Goal: Find specific page/section: Find specific page/section

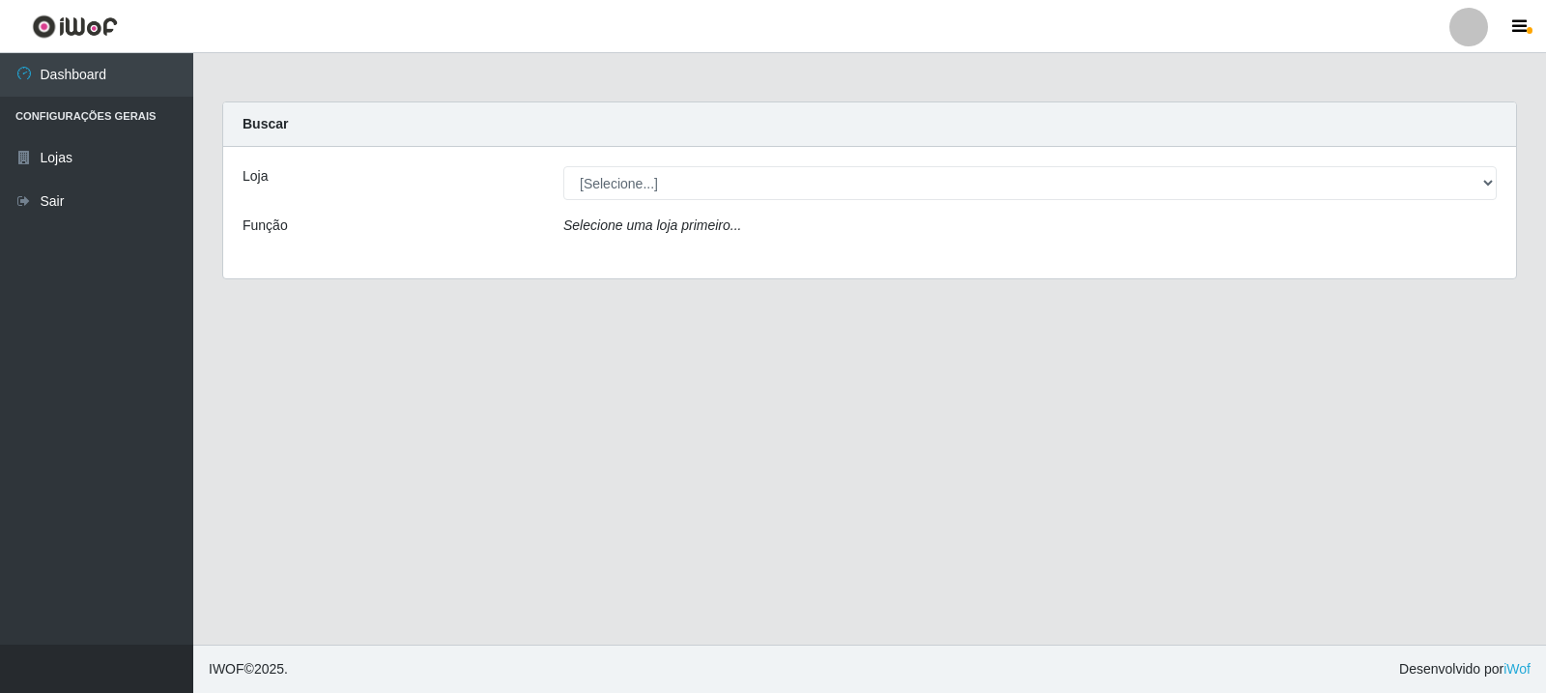
click at [1040, 208] on div "Loja [Selecione...] Rede Compras Supermercados - LOJA 3 Função Selecione uma lo…" at bounding box center [869, 212] width 1293 height 131
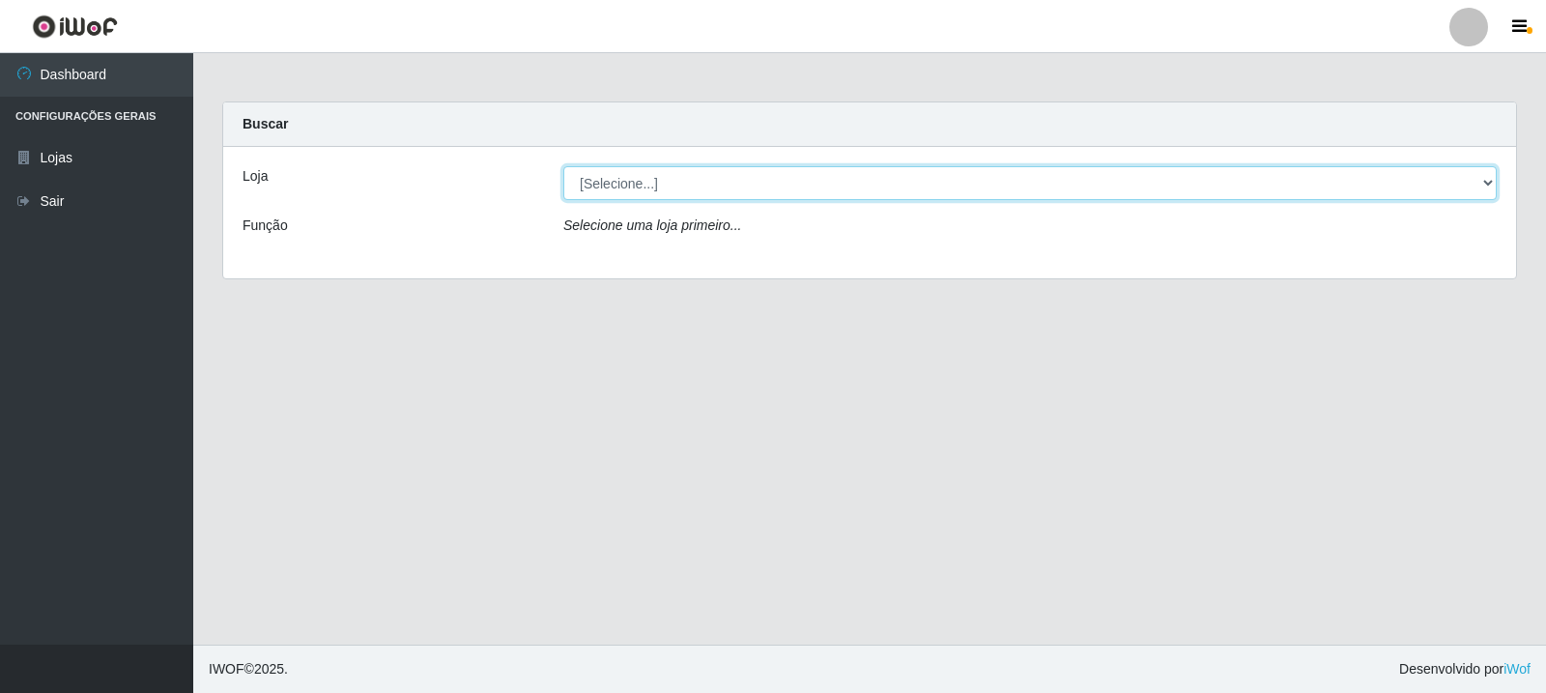
click at [1040, 190] on select "[Selecione...] Rede Compras Supermercados - LOJA 3" at bounding box center [1029, 183] width 933 height 34
select select "162"
click at [563, 166] on select "[Selecione...] Rede Compras Supermercados - LOJA 3" at bounding box center [1029, 183] width 933 height 34
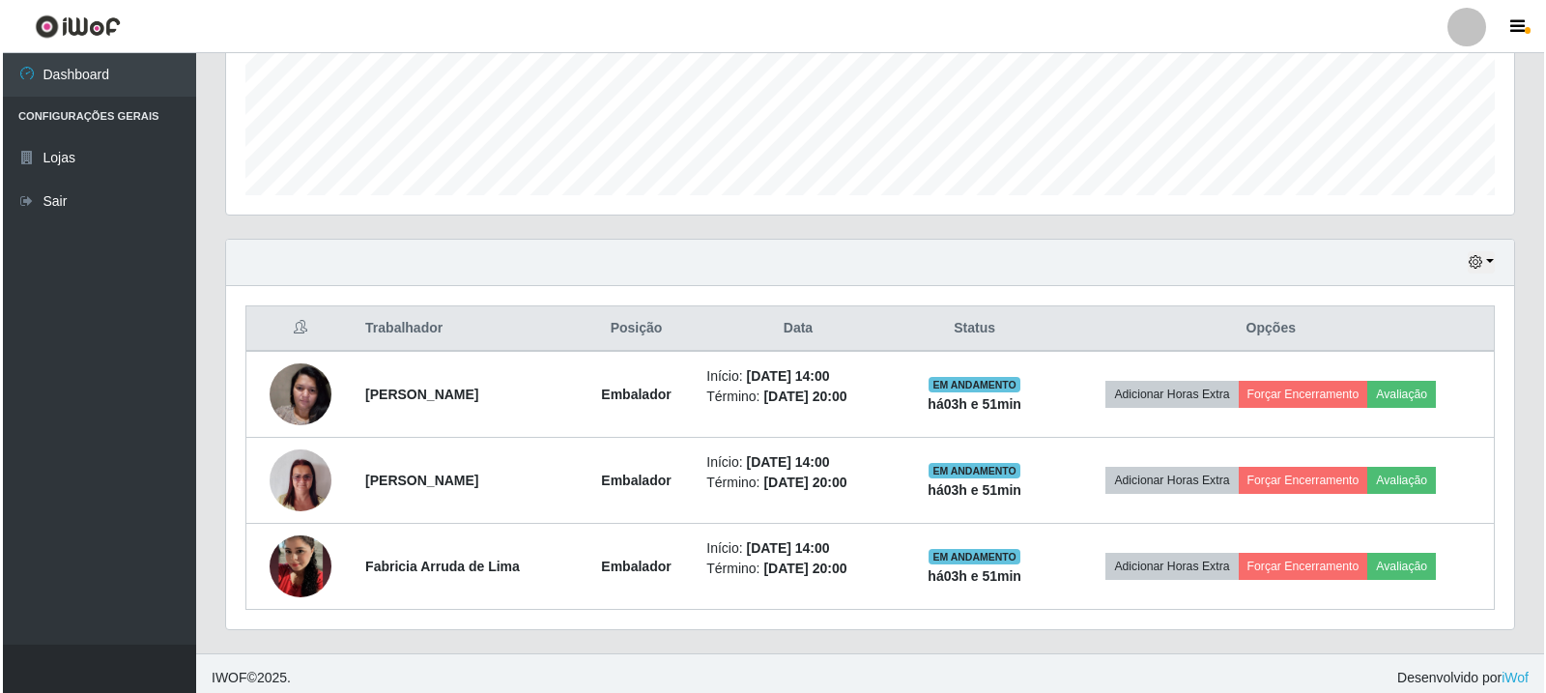
scroll to position [504, 0]
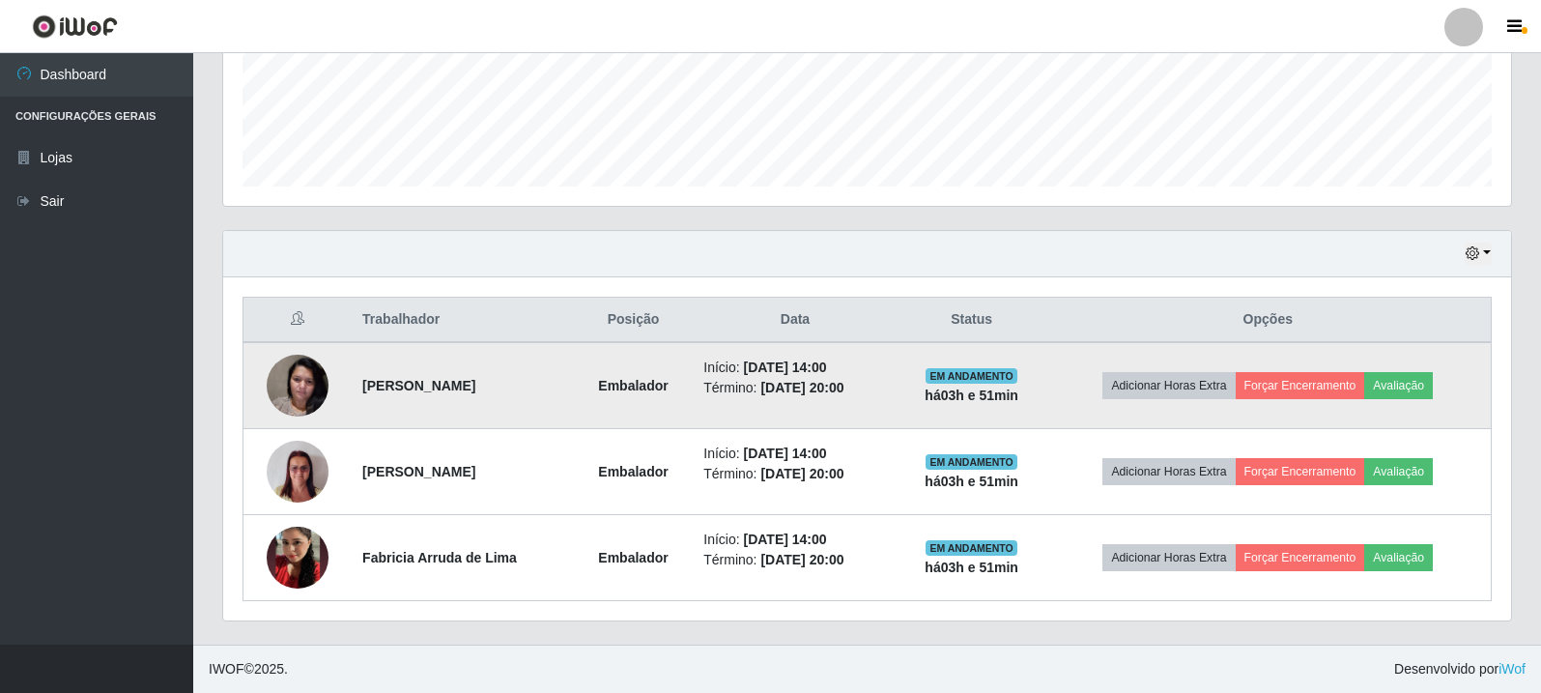
click at [298, 373] on img at bounding box center [298, 385] width 62 height 82
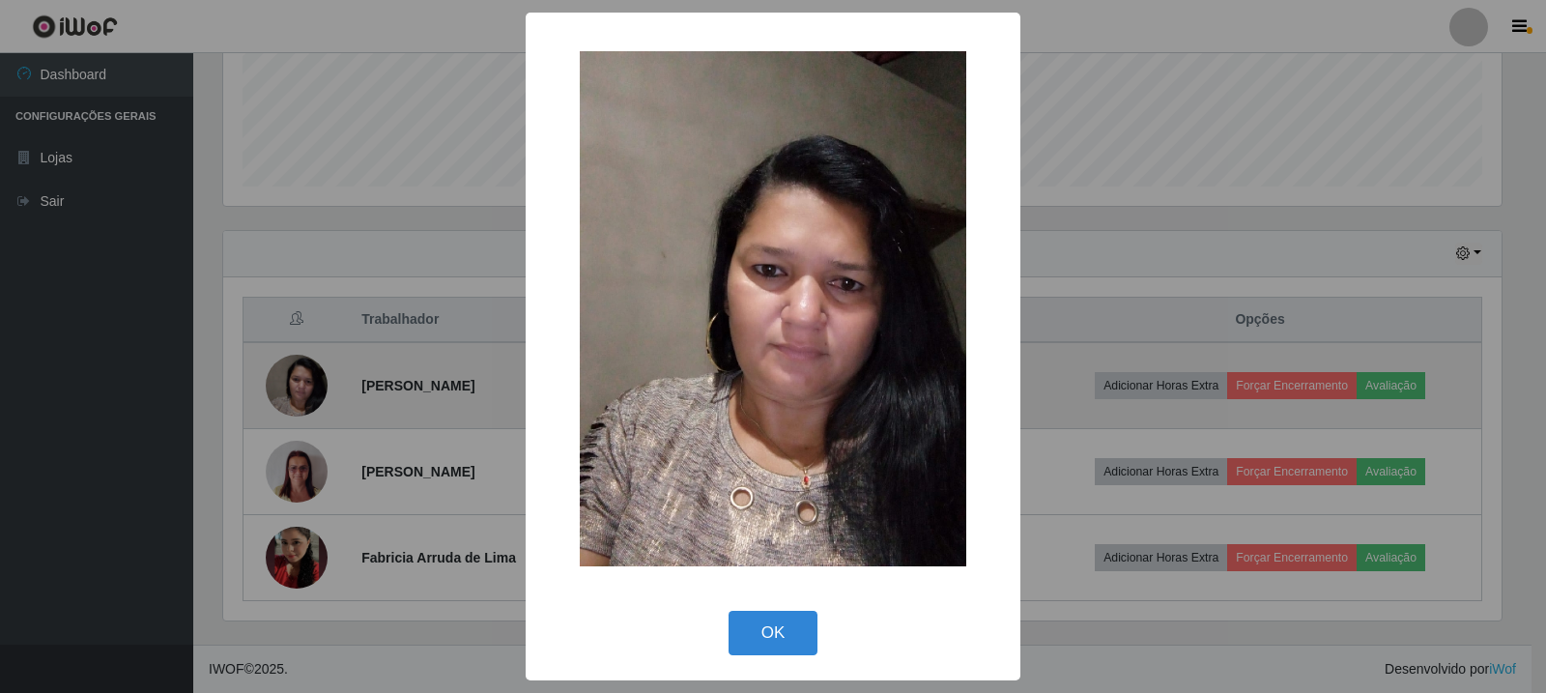
scroll to position [401, 1278]
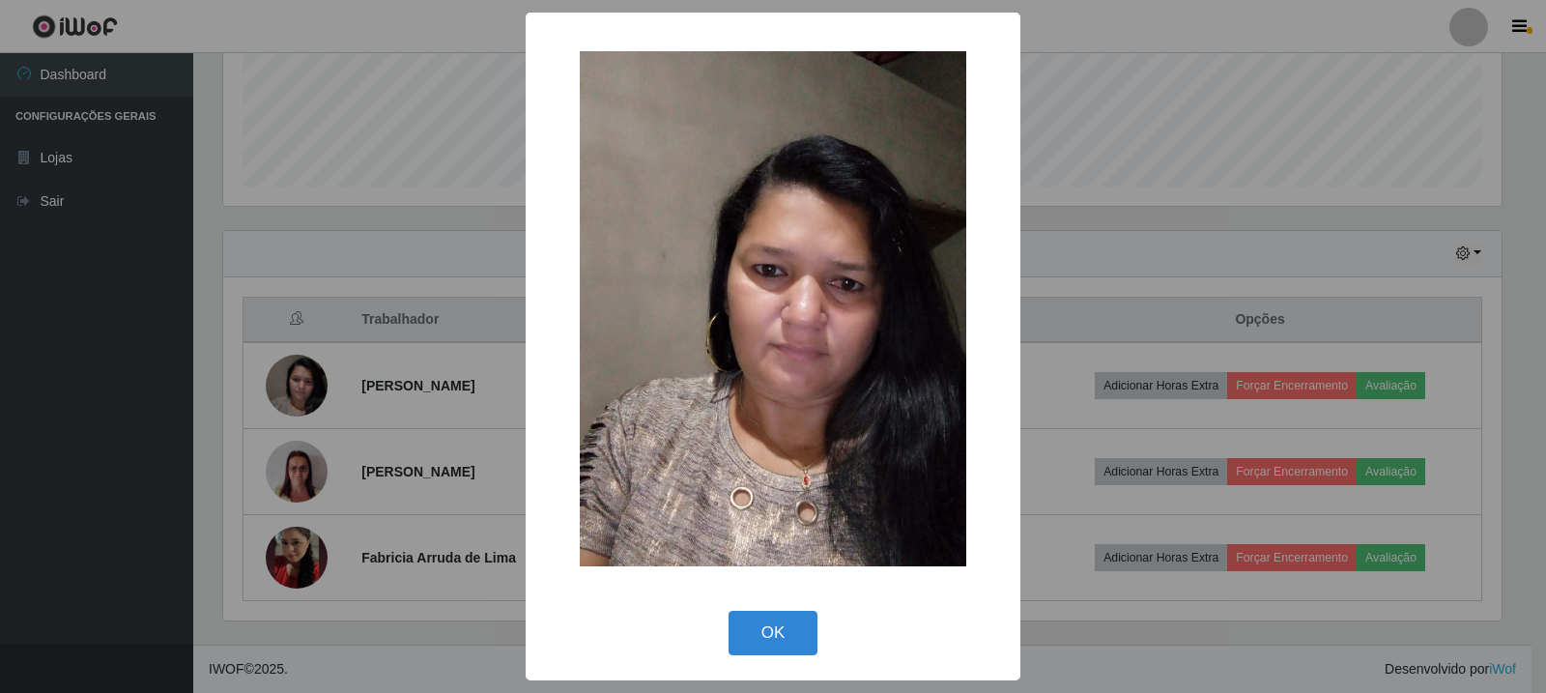
click at [301, 471] on div "× OK Cancel" at bounding box center [773, 346] width 1546 height 693
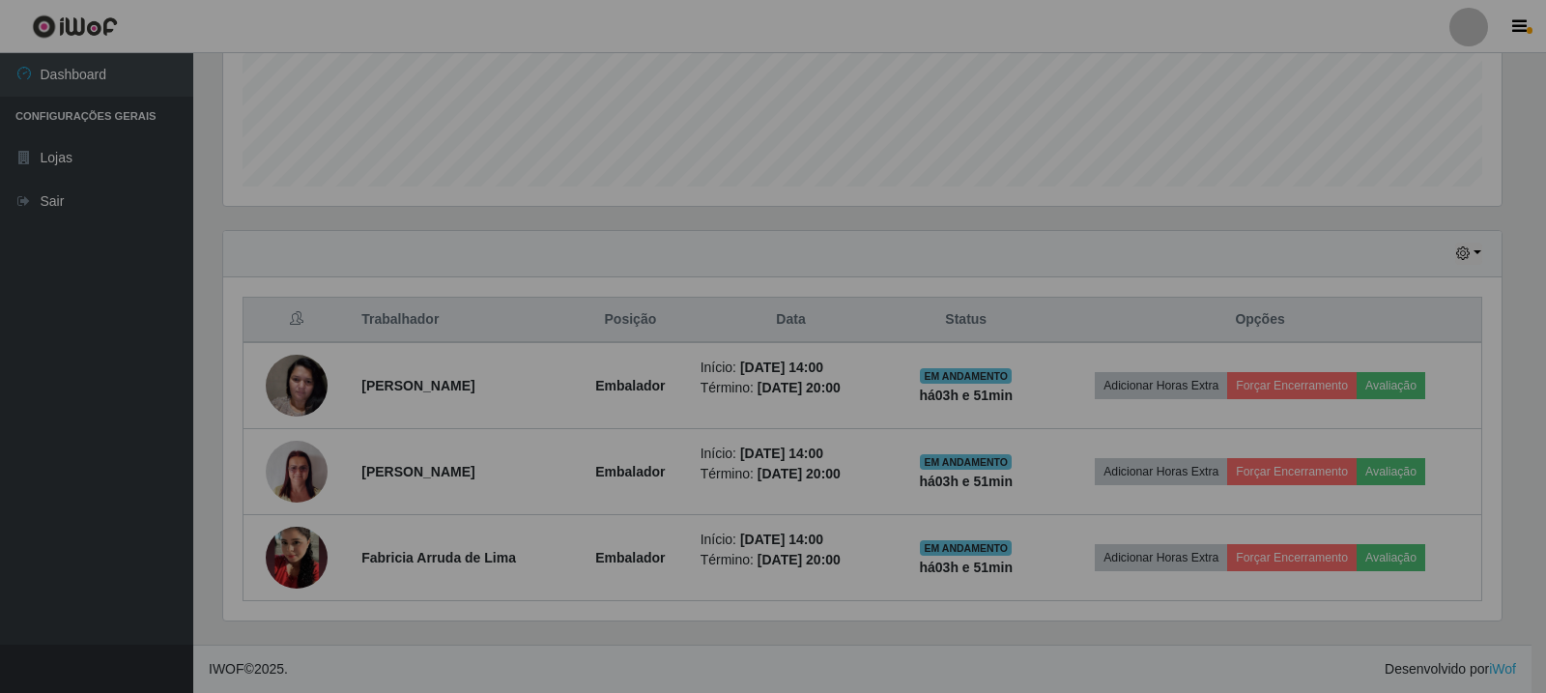
click at [301, 471] on img at bounding box center [297, 472] width 62 height 82
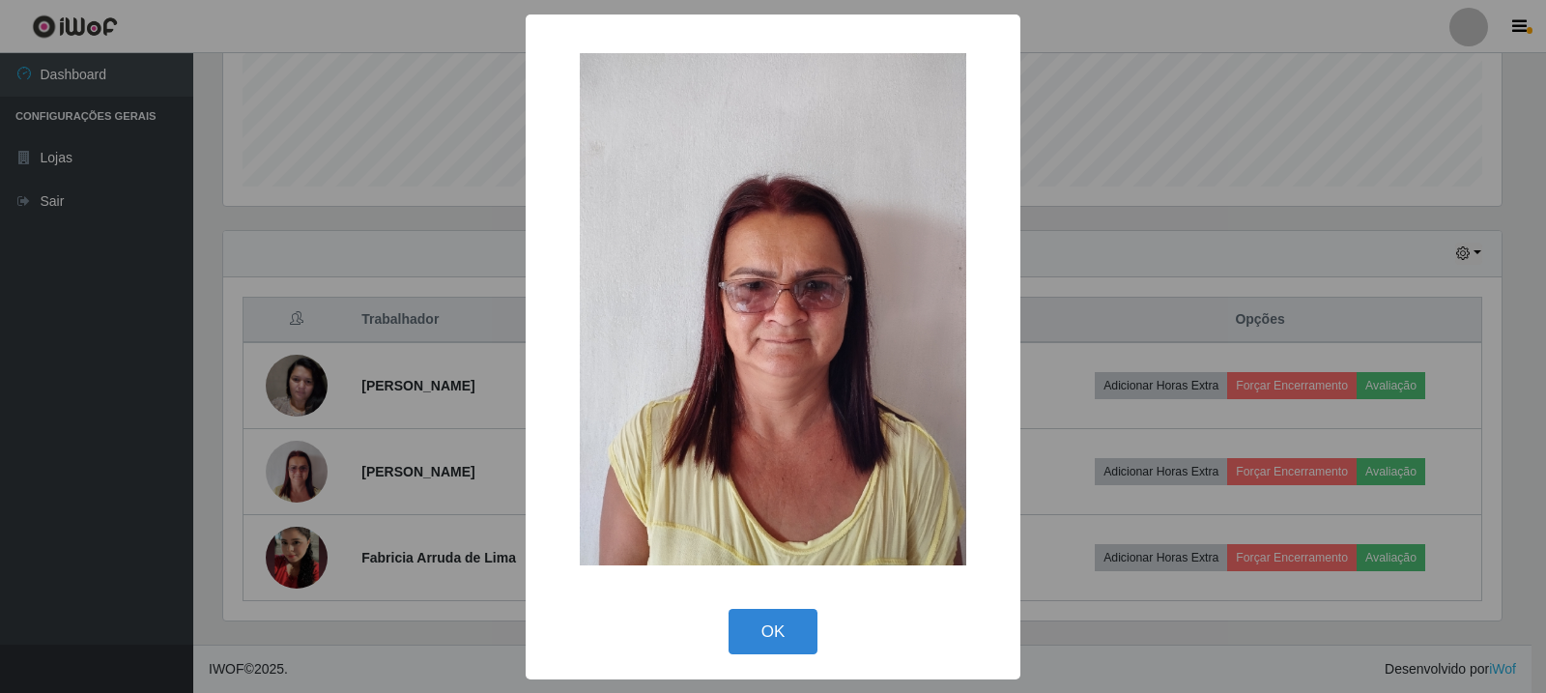
click at [271, 543] on div "× OK Cancel" at bounding box center [773, 346] width 1546 height 693
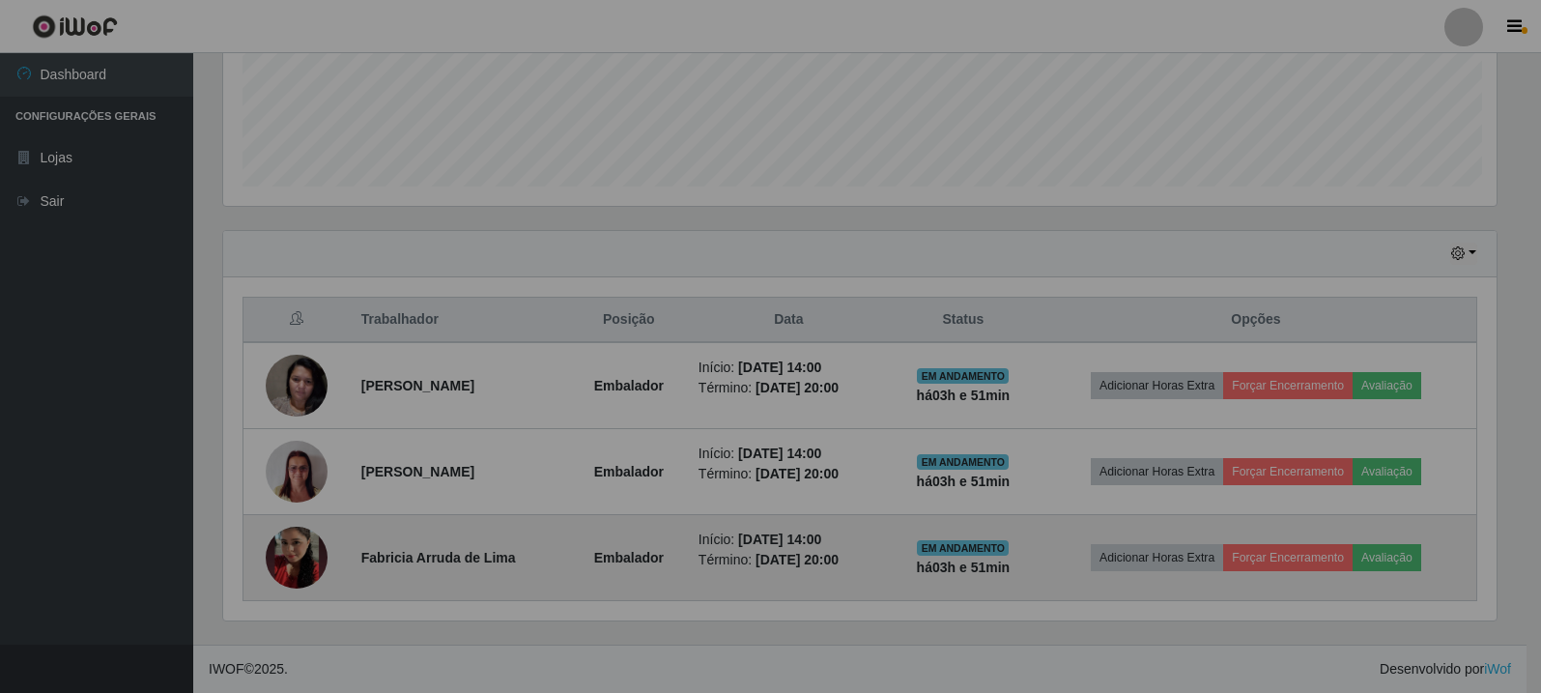
scroll to position [401, 1288]
click at [285, 559] on img at bounding box center [297, 557] width 62 height 110
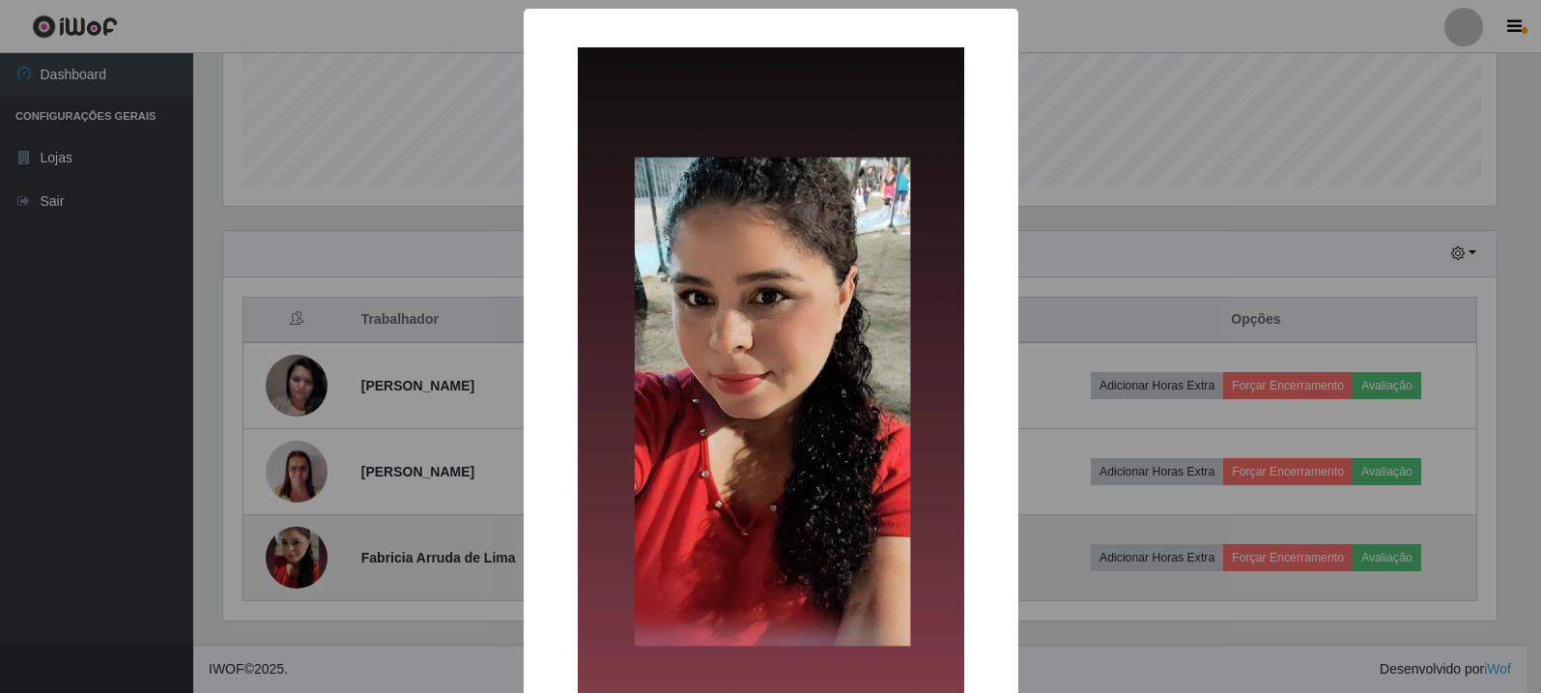
scroll to position [401, 1278]
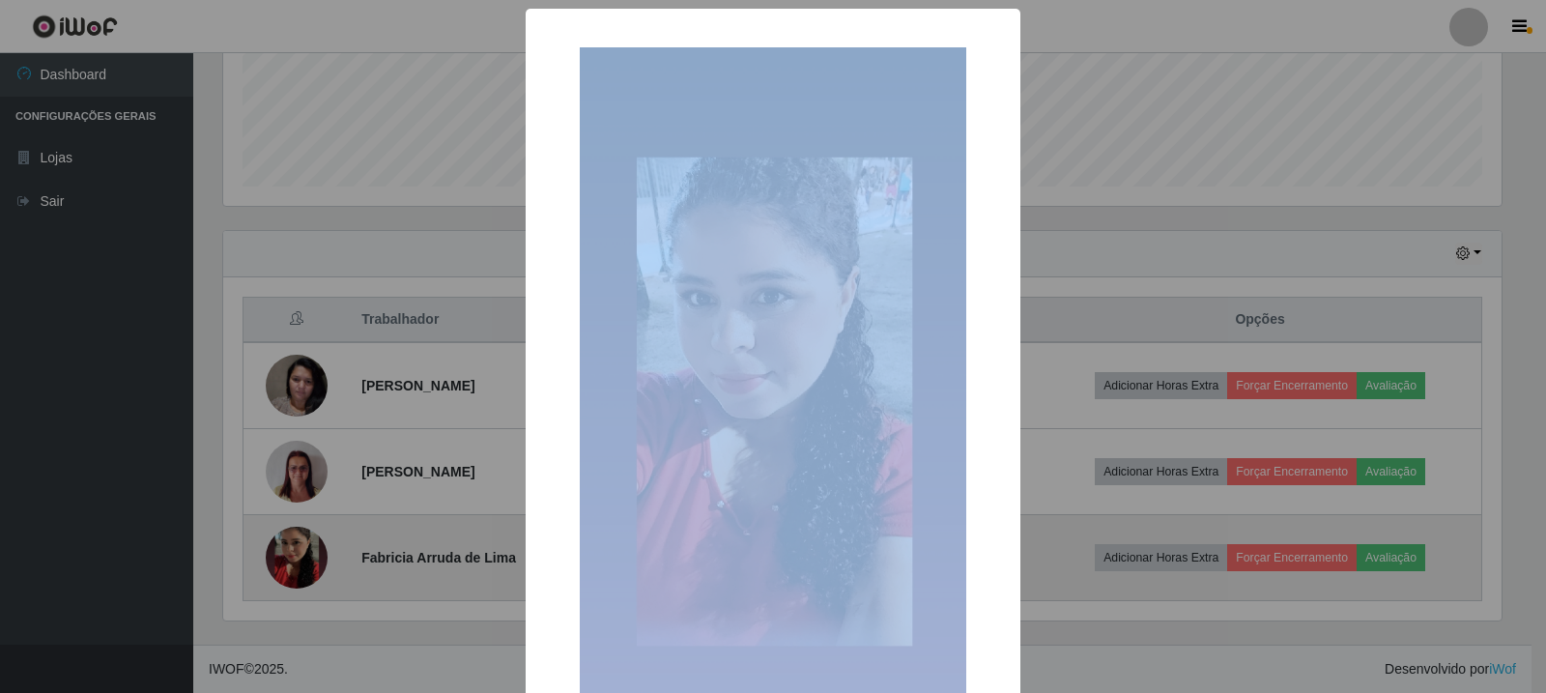
click at [285, 559] on div "× OK Cancel" at bounding box center [773, 346] width 1546 height 693
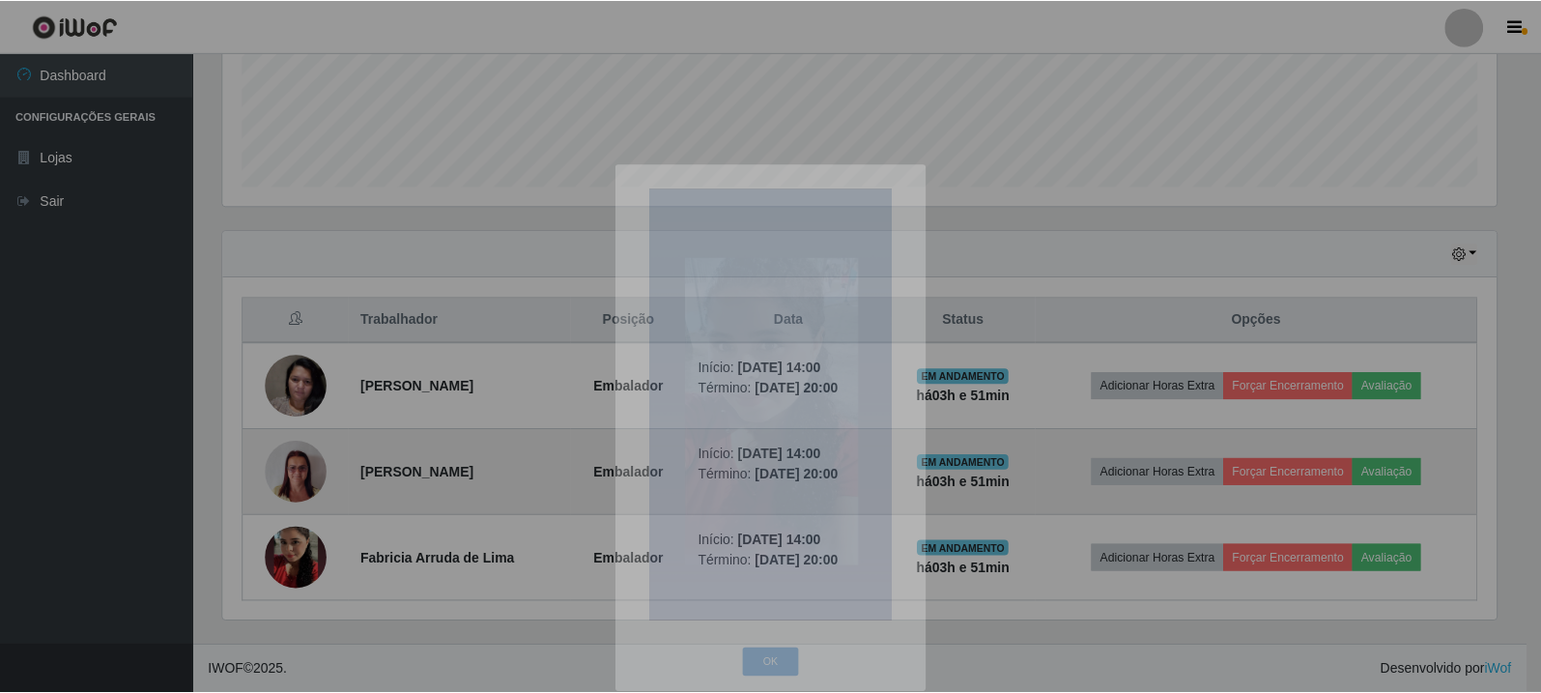
scroll to position [401, 1288]
